Goal: Transaction & Acquisition: Purchase product/service

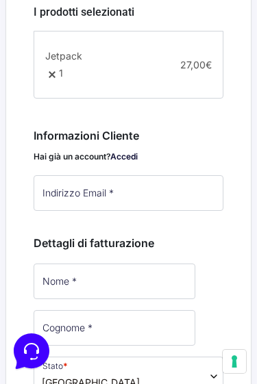
scroll to position [506, 0]
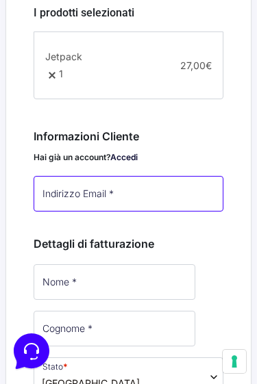
click at [103, 212] on input "Indirizzo Email *" at bounding box center [129, 194] width 190 height 36
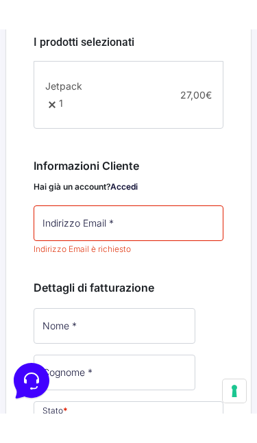
scroll to position [508, 0]
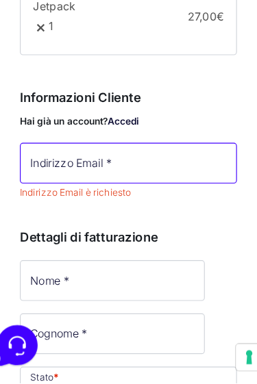
click at [114, 174] on input "Indirizzo Email *" at bounding box center [129, 192] width 190 height 36
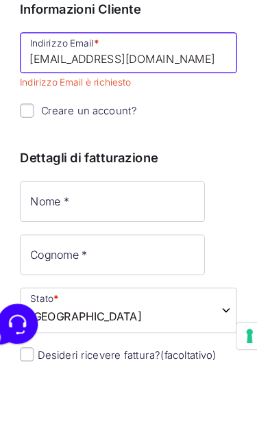
click at [95, 155] on input "[EMAIL_ADDRESS][DOMAIN_NAME]" at bounding box center [129, 173] width 190 height 36
click at [93, 155] on input "[EMAIL_ADDRESS][DOMAIN_NAME]" at bounding box center [129, 173] width 190 height 36
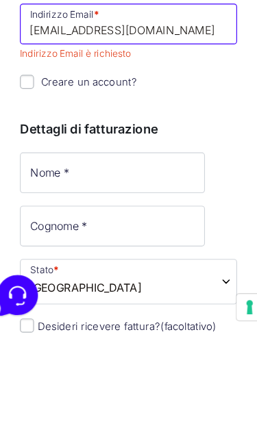
type input "[EMAIL_ADDRESS][DOMAIN_NAME]"
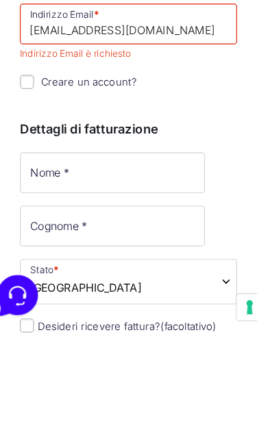
click at [34, 111] on div "Informazioni Cliente Hai già un account? Accedi Indirizzo Email * [EMAIL_ADDRES…" at bounding box center [129, 176] width 190 height 130
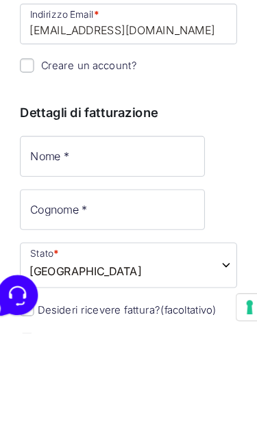
scroll to position [604, 0]
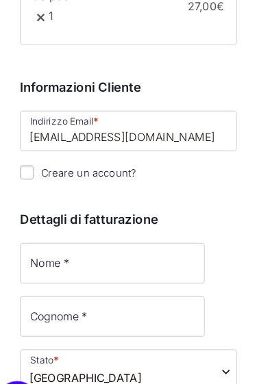
click at [34, 157] on input "Creare un account?" at bounding box center [40, 151] width 12 height 12
checkbox input "true"
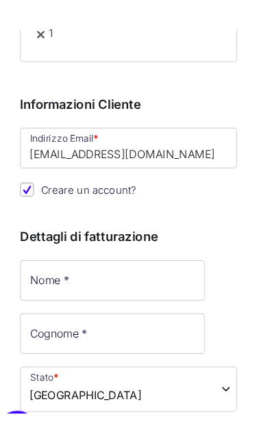
scroll to position [581, 0]
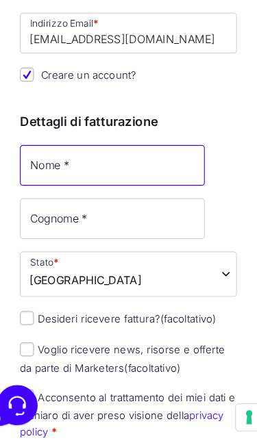
click at [121, 182] on input "Nome *" at bounding box center [115, 200] width 162 height 36
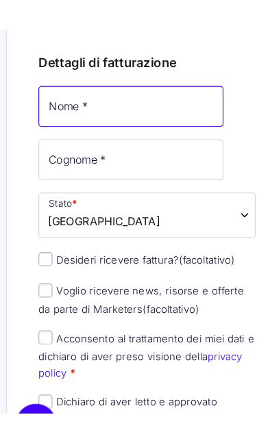
scroll to position [720, 0]
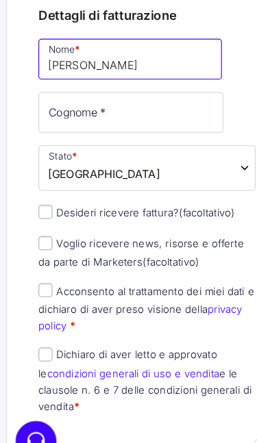
type input "[PERSON_NAME]"
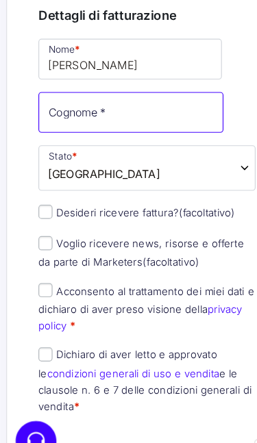
click at [116, 116] on input "Cognome *" at bounding box center [115, 123] width 162 height 36
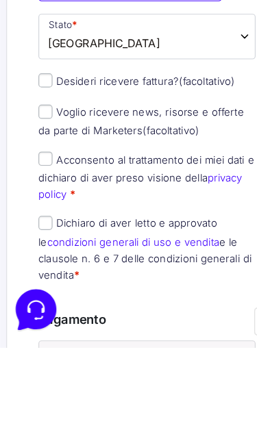
type input "Saiani"
click at [41, 272] on input "Acconsento al trattamento dei miei dati e dichiaro di aver preso visione della …" at bounding box center [40, 278] width 12 height 12
checkbox input "true"
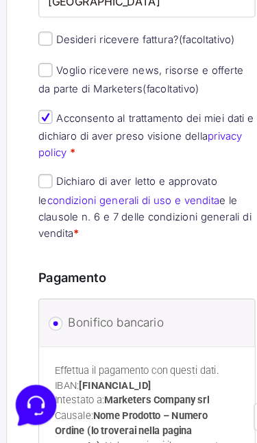
scroll to position [841, 0]
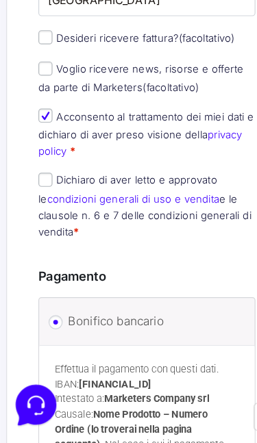
click at [42, 207] on input "Dichiaro di aver letto e approvato le condizioni generali di uso e vendita e le…" at bounding box center [40, 213] width 12 height 12
checkbox input "true"
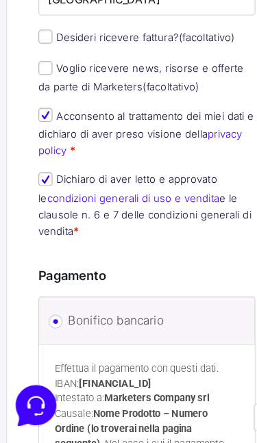
click at [43, 109] on input "Voglio ricevere news, risorse e offerte da parte di Marketers (facoltativo)" at bounding box center [40, 115] width 12 height 12
checkbox input "true"
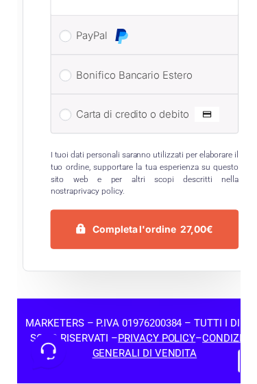
scroll to position [1384, 0]
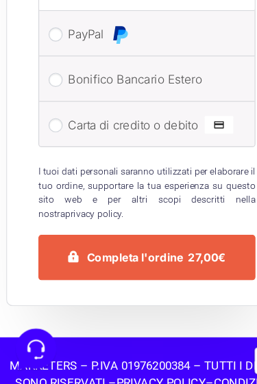
click at [156, 145] on label "Carta di credito o debito" at bounding box center [137, 155] width 155 height 21
click at [55, 149] on input "Carta di credito o debito" at bounding box center [48, 155] width 12 height 12
radio input "true"
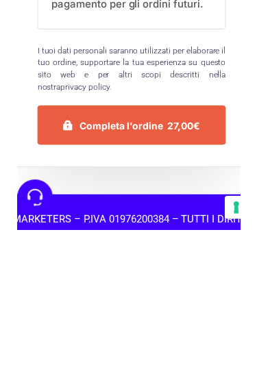
scroll to position [1340, 0]
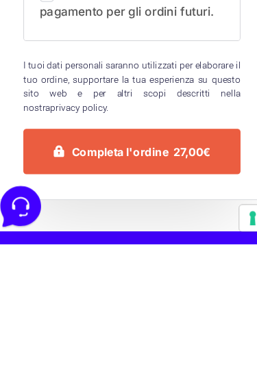
click at [160, 284] on button "Completa l'ordine 27,00€" at bounding box center [129, 304] width 190 height 40
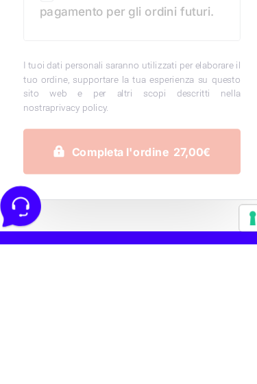
scroll to position [1433, 0]
